Goal: Task Accomplishment & Management: Use online tool/utility

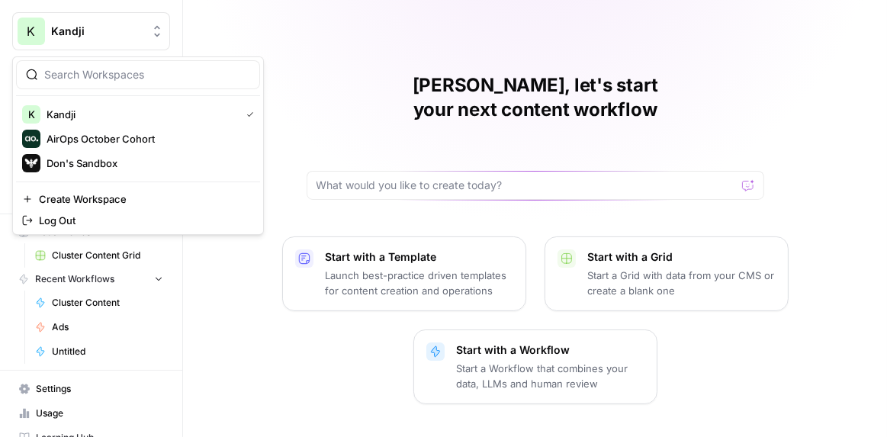
click at [159, 35] on icon "Workspace: Kandji" at bounding box center [157, 31] width 15 height 15
click at [140, 144] on span "AirOps October Cohort" at bounding box center [147, 138] width 201 height 15
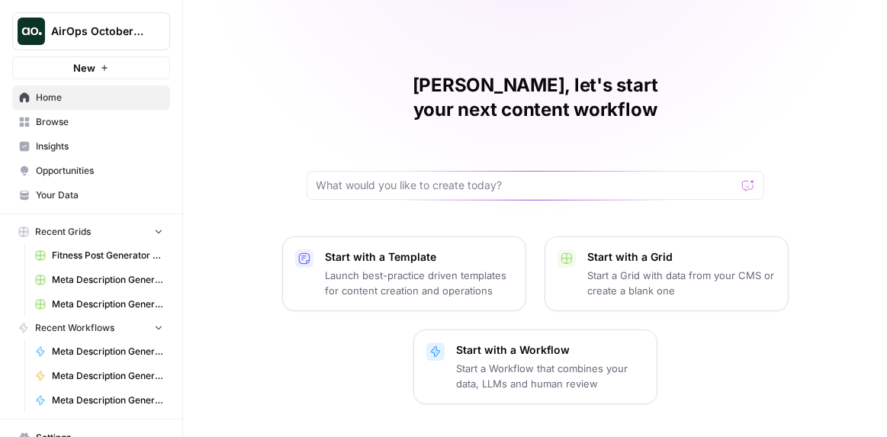
click at [66, 194] on span "Your Data" at bounding box center [99, 195] width 127 height 14
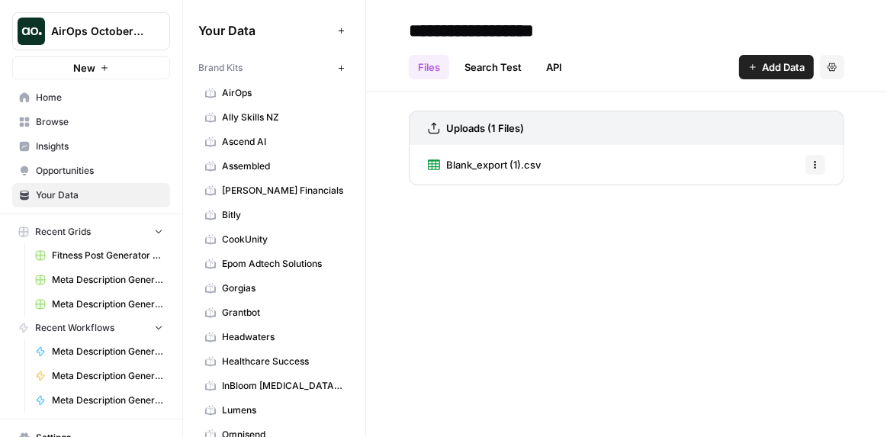
click at [340, 67] on icon "button" at bounding box center [341, 68] width 8 height 8
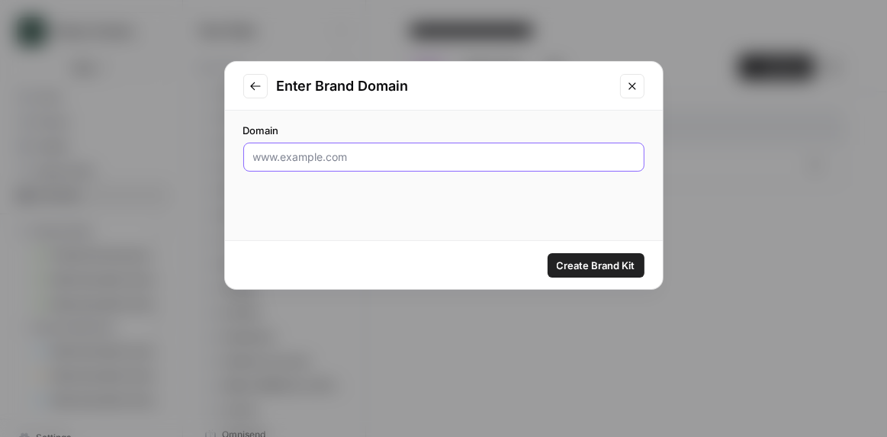
click at [301, 159] on input "Domain" at bounding box center [444, 157] width 382 height 15
type input "[DOMAIN_NAME]"
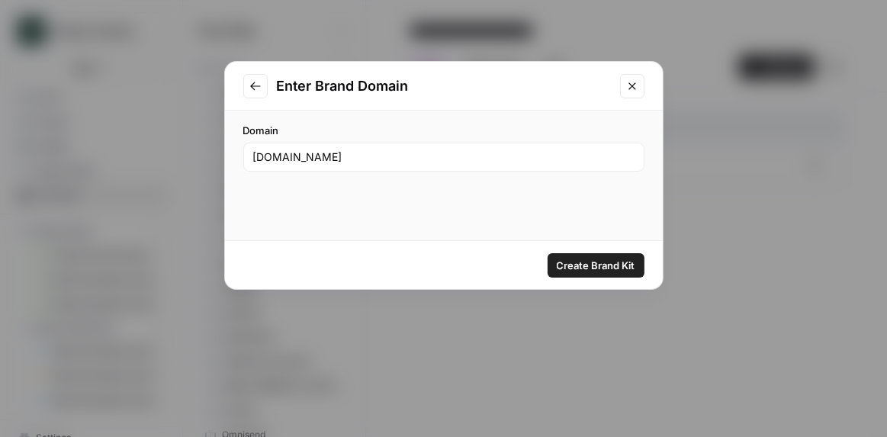
click at [597, 264] on span "Create Brand Kit" at bounding box center [596, 265] width 79 height 15
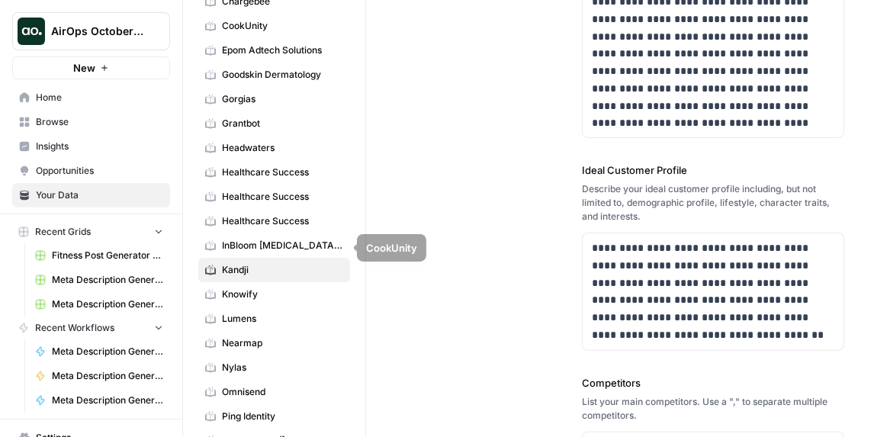
scroll to position [269, 0]
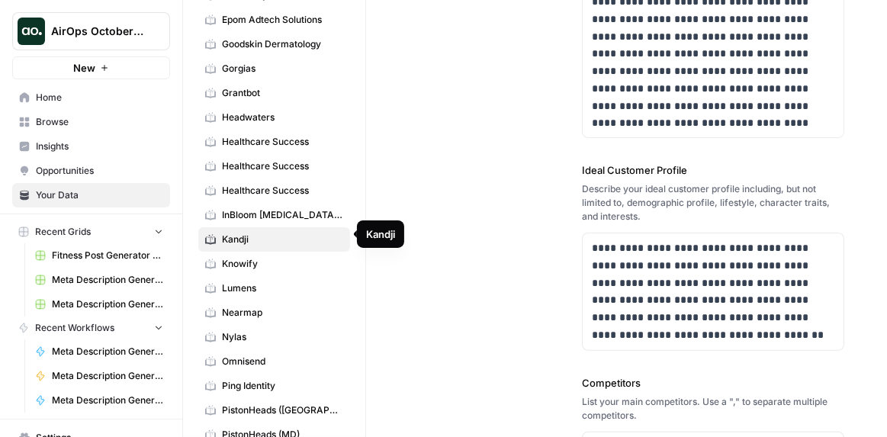
click at [278, 237] on span "Kandji" at bounding box center [282, 240] width 121 height 14
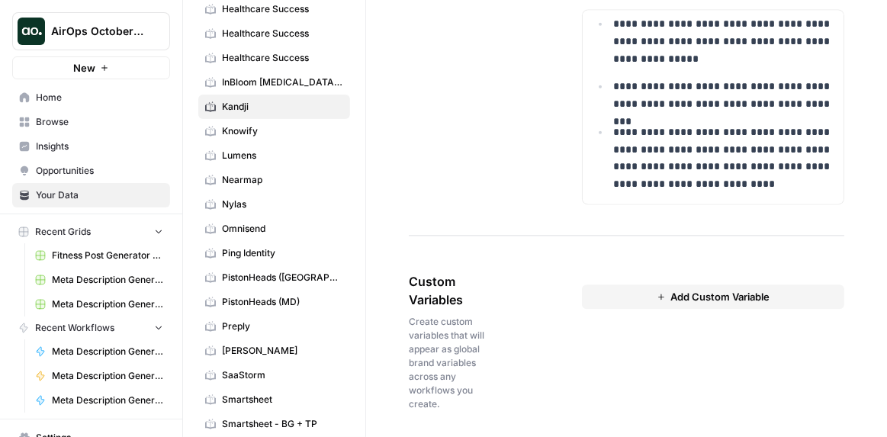
scroll to position [665, 0]
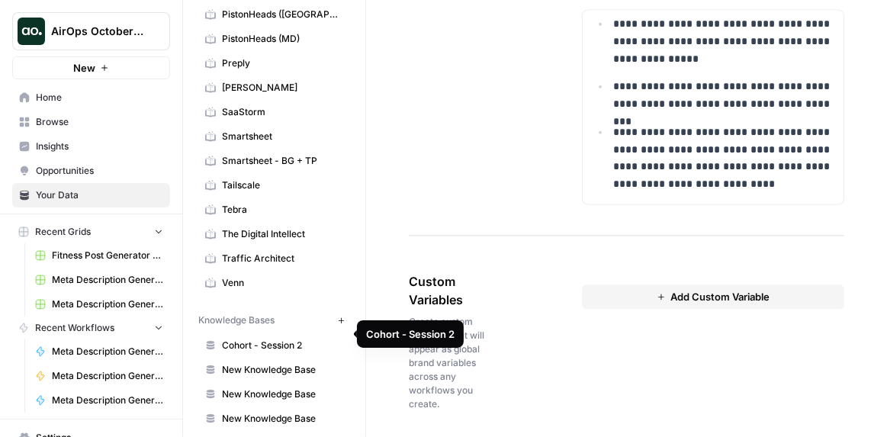
click at [277, 339] on span "Cohort - Session 2" at bounding box center [282, 346] width 121 height 14
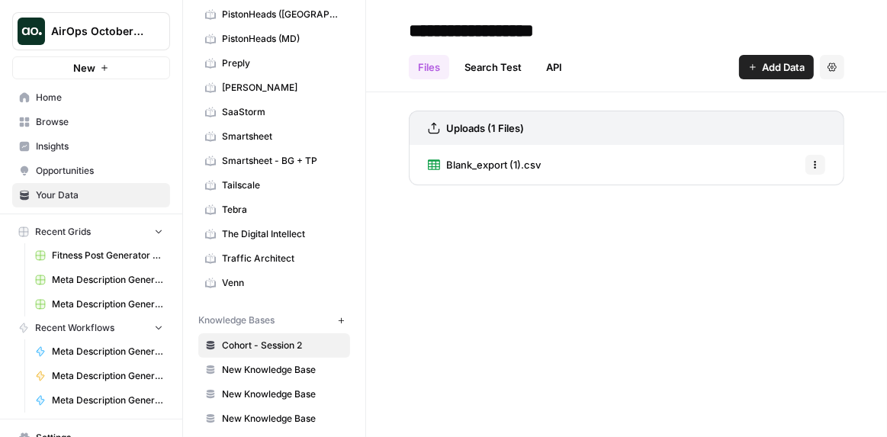
click at [562, 160] on div "Blank_export (1).csv Options" at bounding box center [627, 165] width 436 height 40
click at [504, 161] on span "Blank_export (1).csv" at bounding box center [493, 164] width 95 height 15
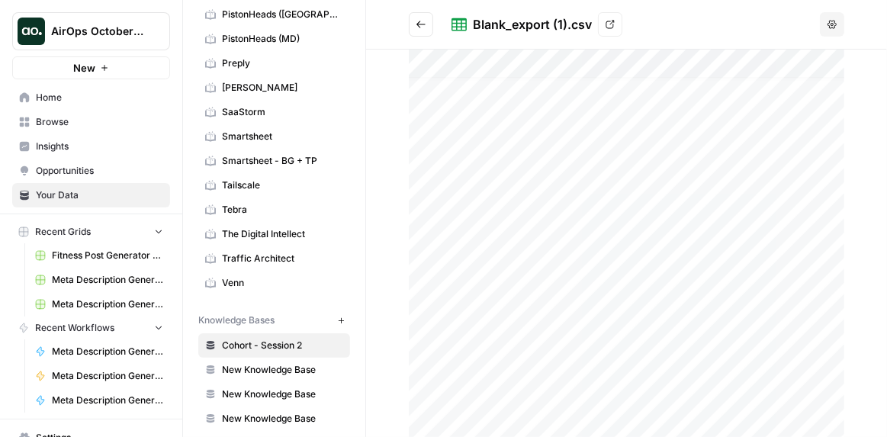
scroll to position [29, 0]
click at [824, 26] on button "Options" at bounding box center [832, 24] width 24 height 24
click at [648, 30] on div "Blank_export (1).csv View" at bounding box center [633, 24] width 362 height 24
click at [609, 26] on icon at bounding box center [610, 24] width 9 height 9
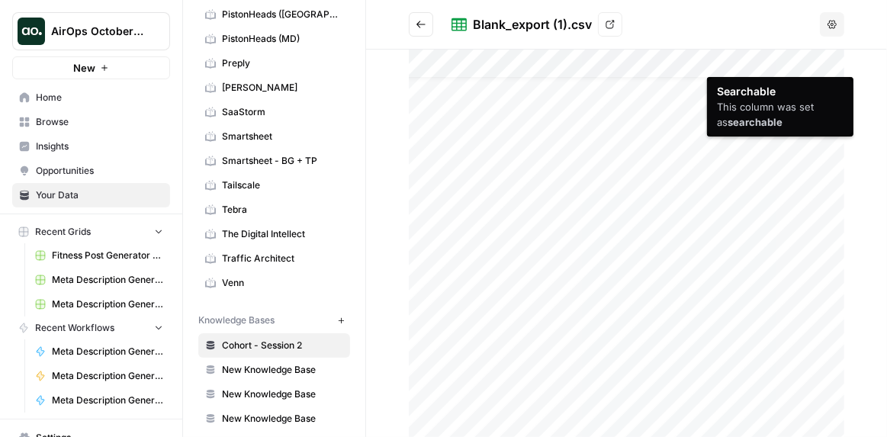
scroll to position [0, 0]
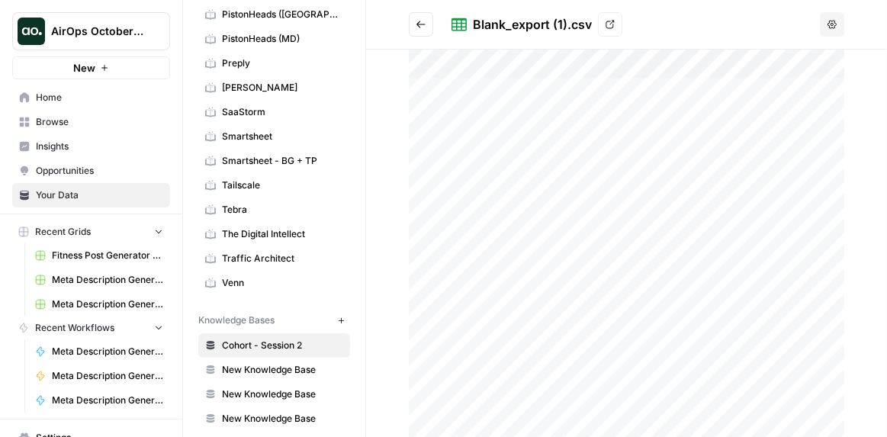
click at [419, 22] on icon "Go back" at bounding box center [421, 24] width 9 height 7
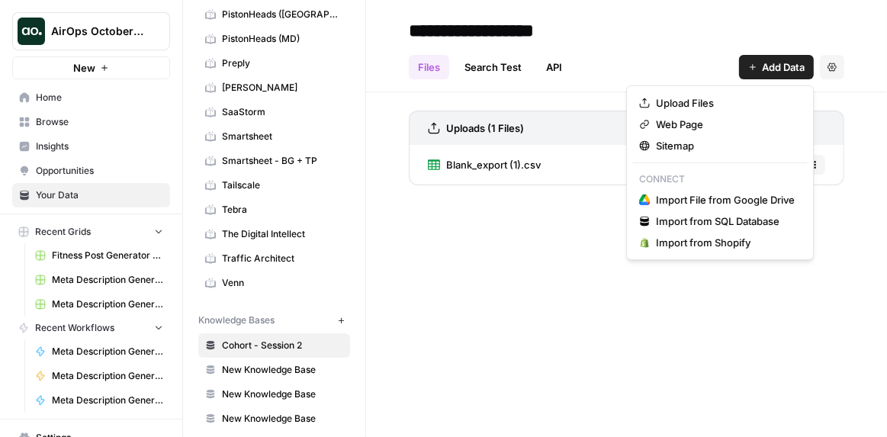
click at [787, 62] on span "Add Data" at bounding box center [783, 67] width 43 height 15
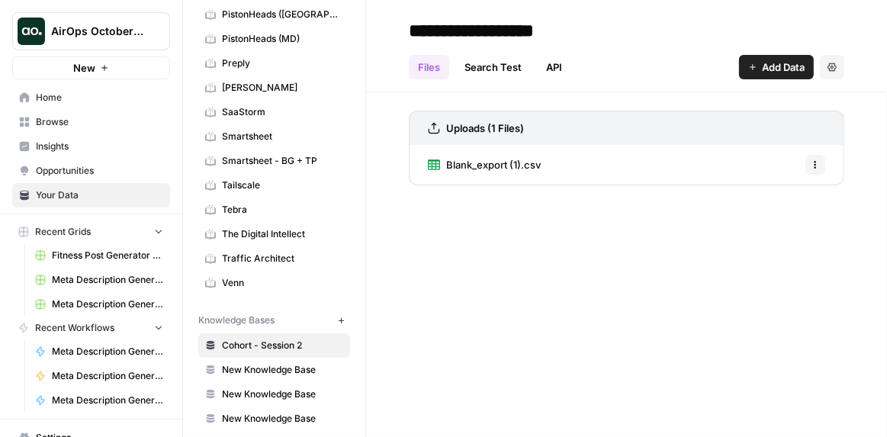
click at [63, 98] on span "Home" at bounding box center [99, 98] width 127 height 14
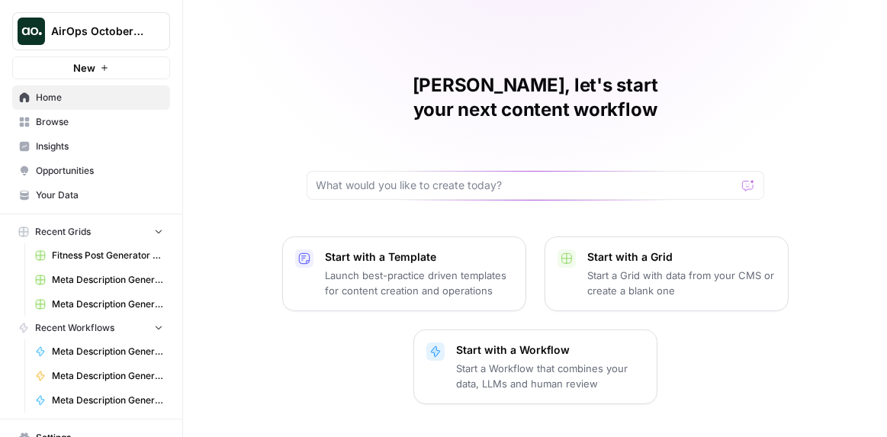
click at [612, 268] on p "Start a Grid with data from your CMS or create a blank one" at bounding box center [682, 283] width 188 height 31
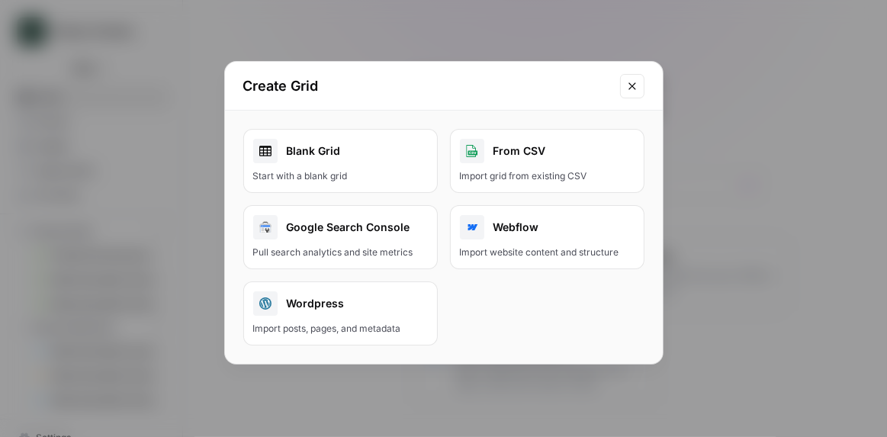
click at [546, 169] on div "Import grid from existing CSV" at bounding box center [547, 176] width 175 height 14
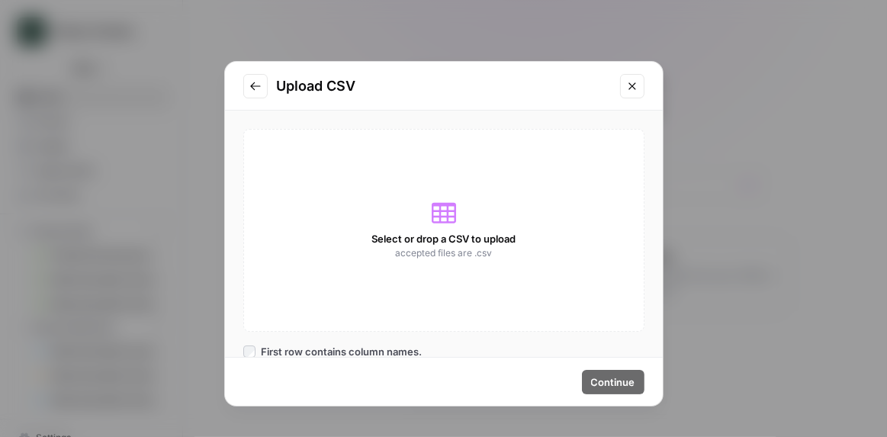
click at [445, 246] on div "Select or drop a CSV to upload accepted files are .csv" at bounding box center [443, 230] width 401 height 203
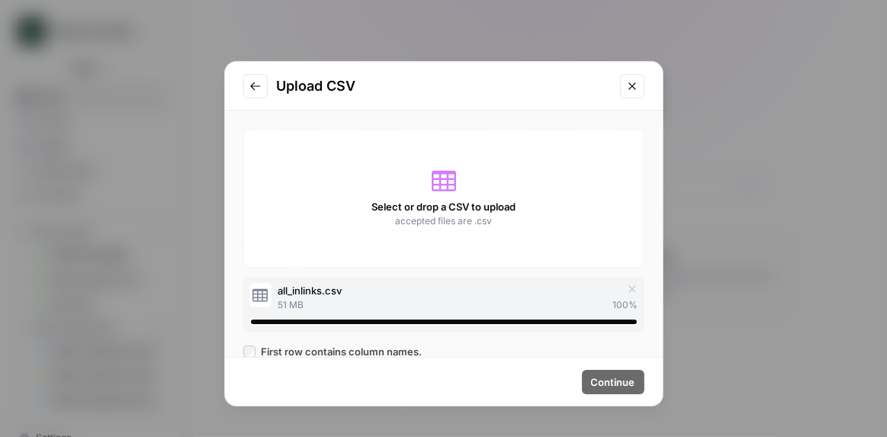
scroll to position [20, 0]
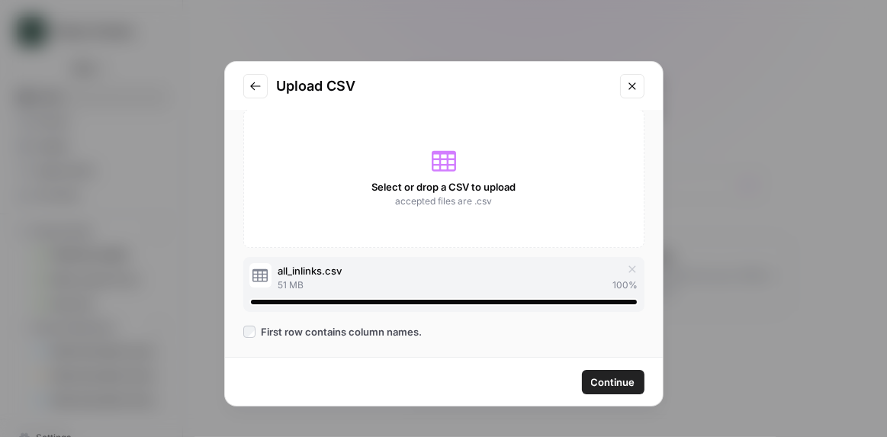
click at [588, 375] on button "Continue" at bounding box center [613, 382] width 63 height 24
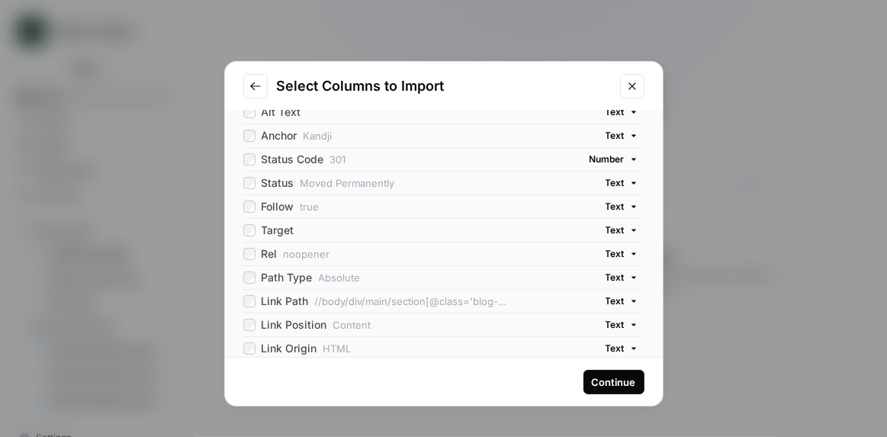
scroll to position [0, 0]
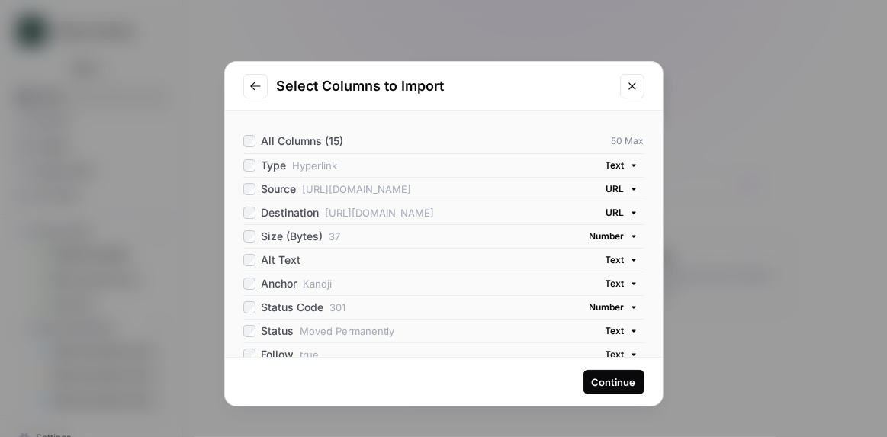
click at [266, 85] on button "Go to previous step" at bounding box center [255, 86] width 24 height 24
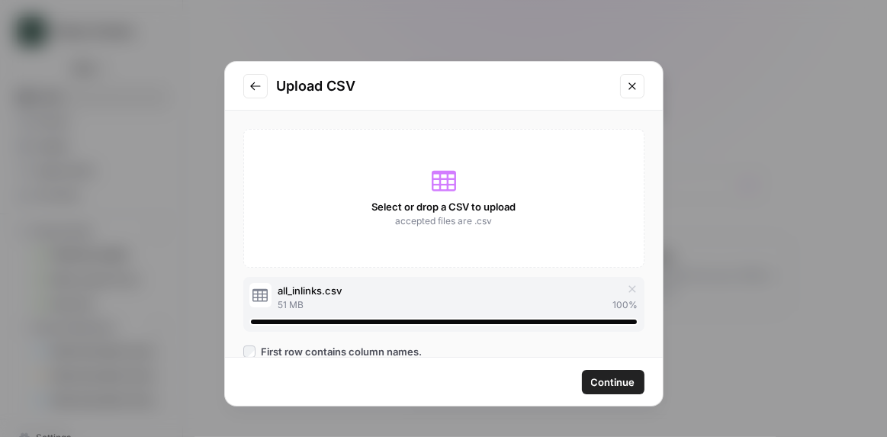
click at [630, 87] on icon "Close modal" at bounding box center [632, 85] width 7 height 7
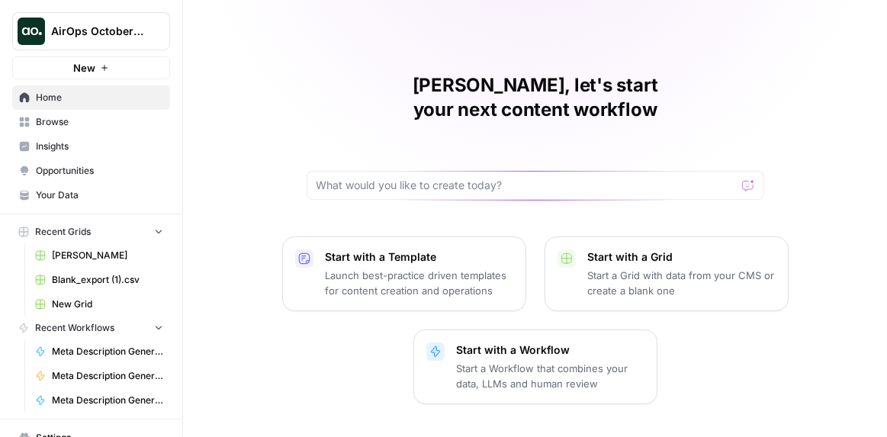
click at [668, 250] on p "Start with a Grid" at bounding box center [682, 257] width 188 height 15
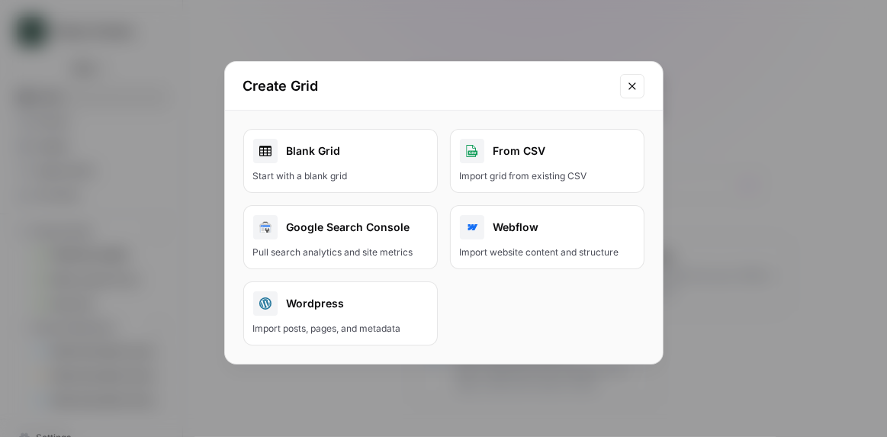
click at [542, 169] on div "Import grid from existing CSV" at bounding box center [547, 176] width 175 height 14
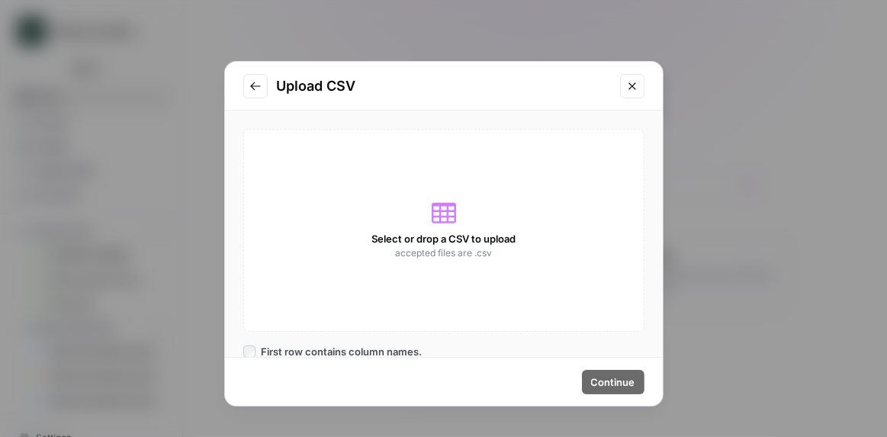
click at [422, 283] on div "Select or drop a CSV to upload accepted files are .csv" at bounding box center [443, 230] width 401 height 203
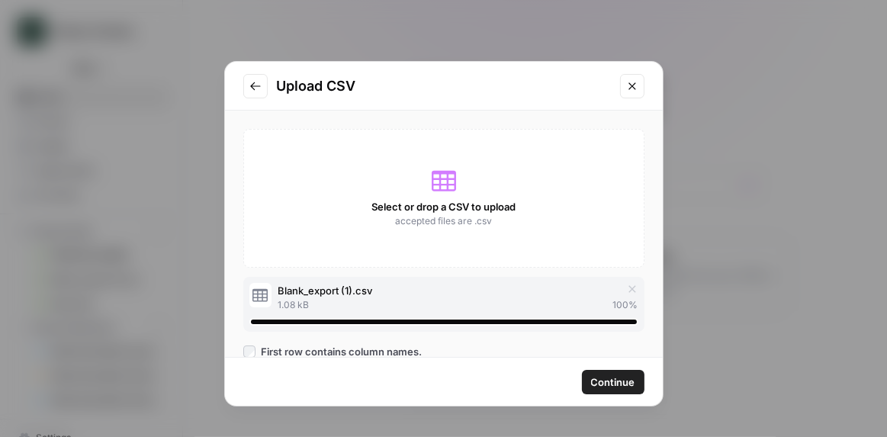
click at [612, 388] on span "Continue" at bounding box center [613, 382] width 44 height 15
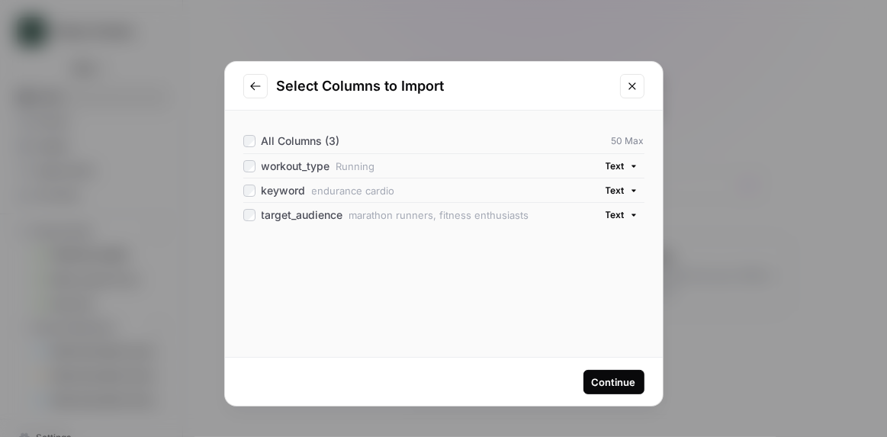
click at [628, 394] on div "Continue" at bounding box center [444, 382] width 438 height 48
click at [627, 380] on div "Continue" at bounding box center [614, 382] width 44 height 15
